Goal: Information Seeking & Learning: Learn about a topic

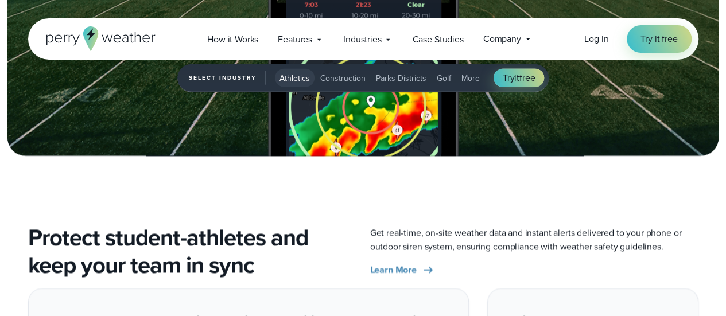
scroll to position [1091, 0]
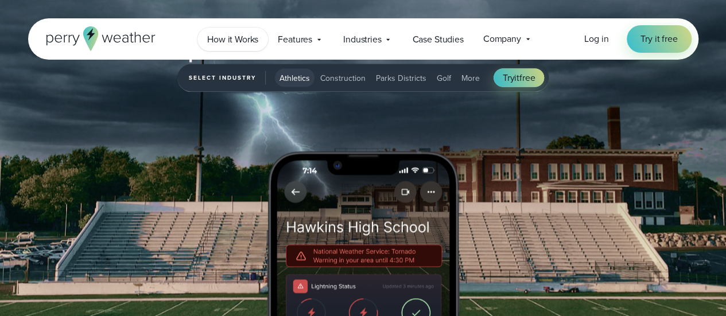
click at [224, 40] on span "How it Works" at bounding box center [232, 40] width 51 height 14
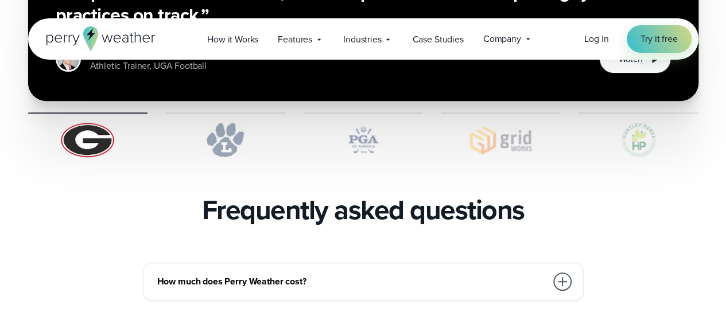
scroll to position [2469, 0]
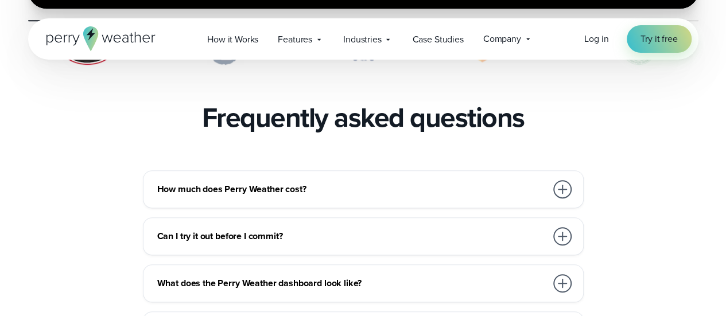
click at [562, 180] on div at bounding box center [562, 189] width 18 height 18
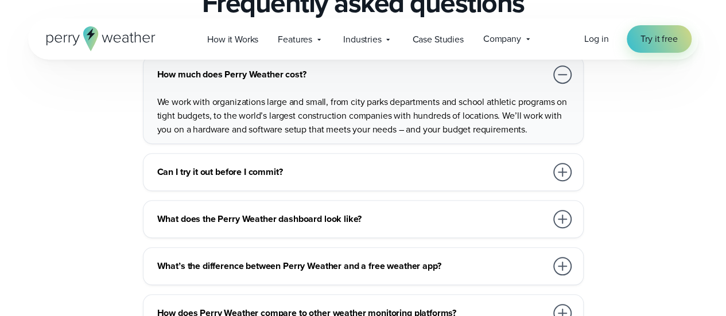
scroll to position [2584, 0]
click at [566, 210] on div at bounding box center [562, 219] width 18 height 18
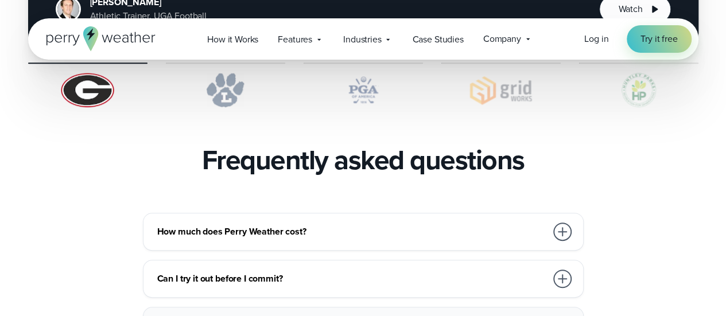
scroll to position [3432, 0]
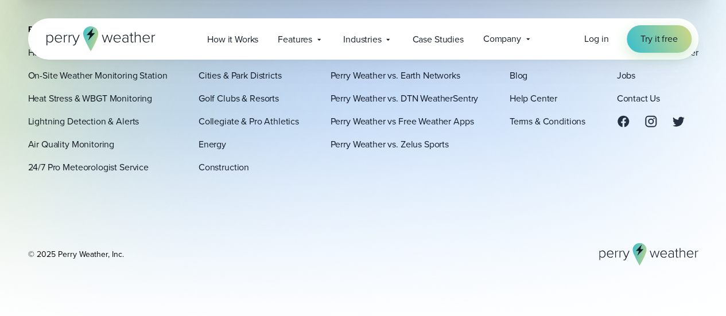
click at [365, 218] on div "Platform How It Works On-Site Weather Monitoring Station Heat Stress & WBGT Mon…" at bounding box center [363, 145] width 671 height 241
click at [31, 53] on div "Open Menu Log in Try it free How it Works" at bounding box center [363, 38] width 671 height 41
click at [118, 100] on link "Heat Stress & WBGT Monitoring" at bounding box center [90, 98] width 125 height 14
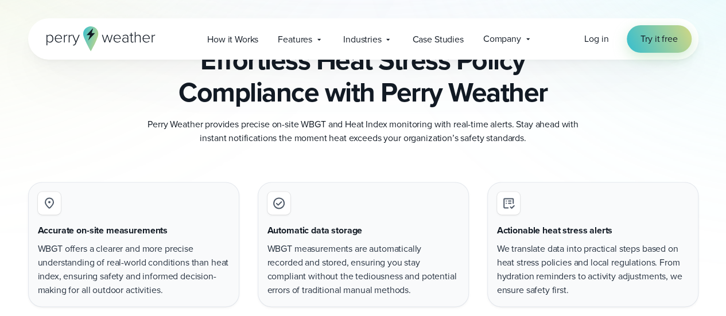
scroll to position [517, 0]
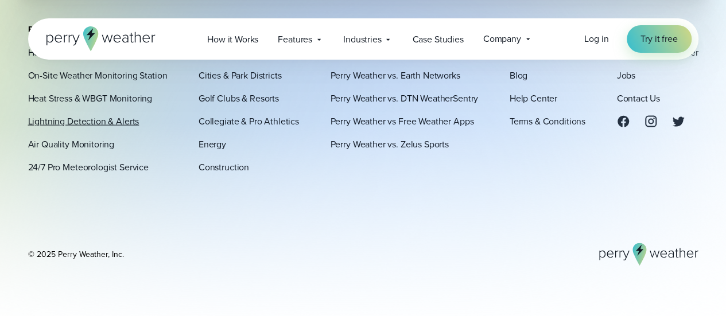
click at [68, 122] on link "Lightning Detection & Alerts" at bounding box center [83, 121] width 111 height 14
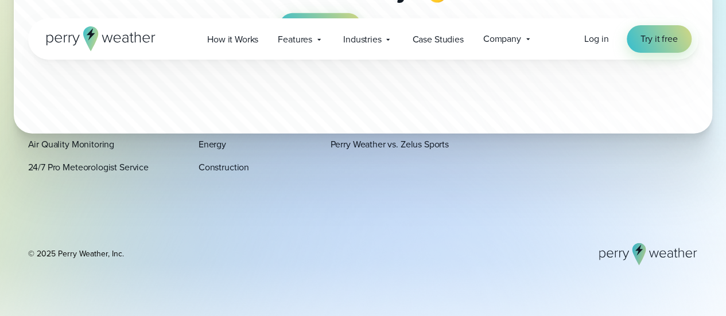
scroll to position [3722, 0]
